Goal: Information Seeking & Learning: Learn about a topic

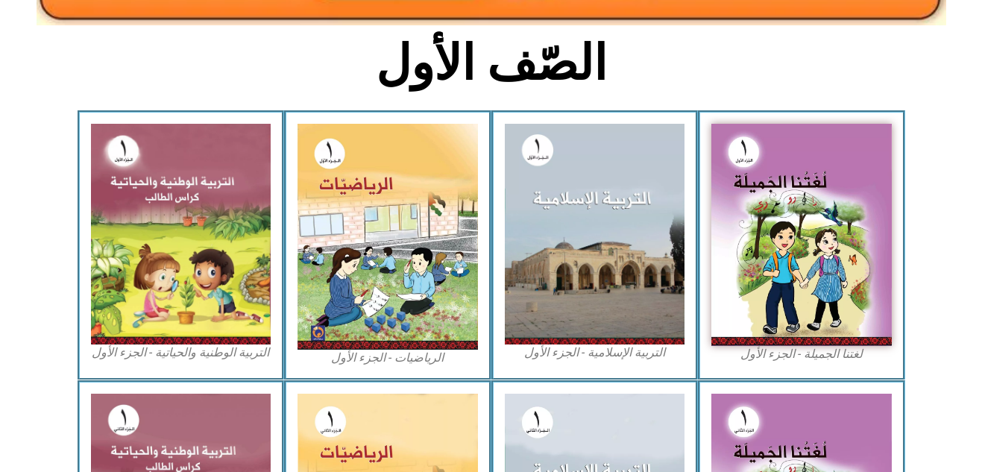
scroll to position [368, 0]
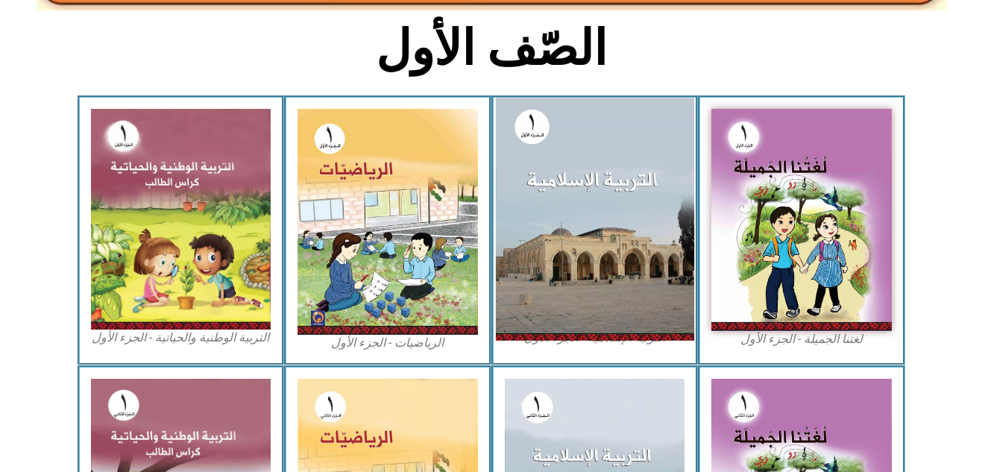
click at [580, 174] on img at bounding box center [594, 219] width 198 height 242
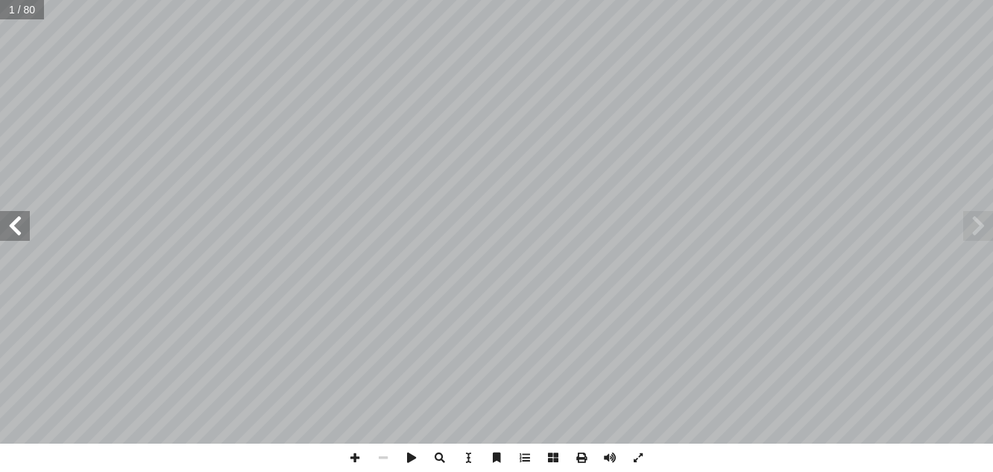
click at [17, 218] on span at bounding box center [15, 226] width 30 height 30
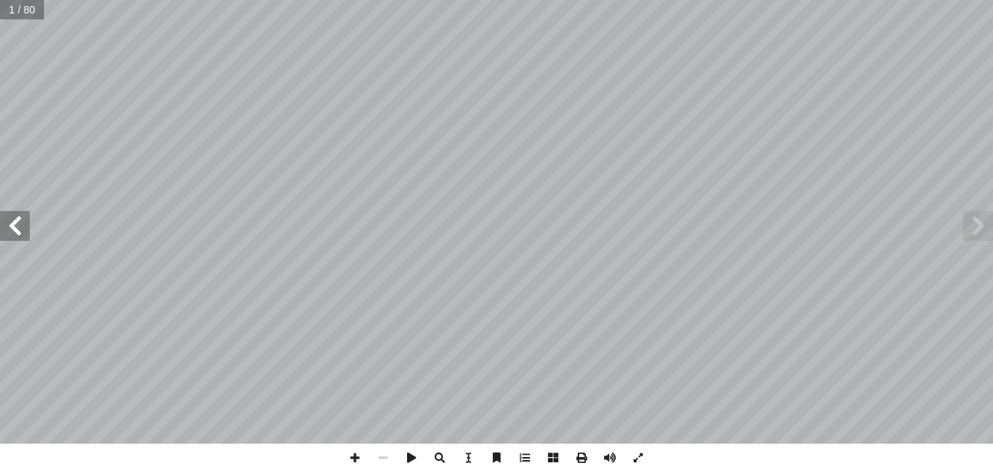
click at [17, 218] on span at bounding box center [15, 226] width 30 height 30
click at [4, 234] on span at bounding box center [15, 226] width 30 height 30
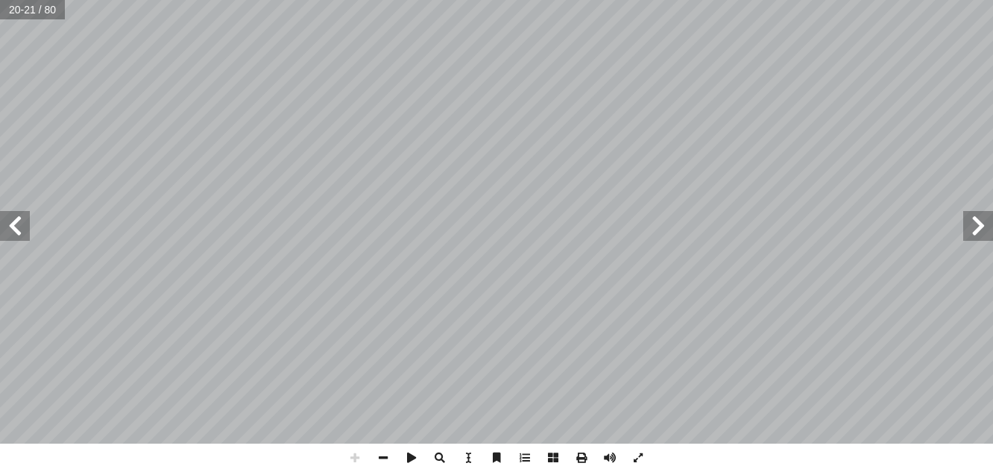
click at [4, 234] on span at bounding box center [15, 226] width 30 height 30
click at [9, 238] on span at bounding box center [15, 226] width 30 height 30
